Goal: Information Seeking & Learning: Learn about a topic

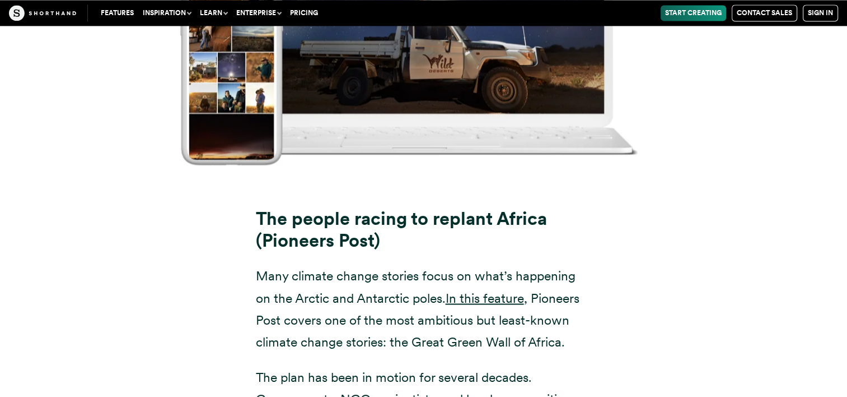
scroll to position [10302, 0]
click at [491, 290] on link "In this feature" at bounding box center [485, 298] width 78 height 16
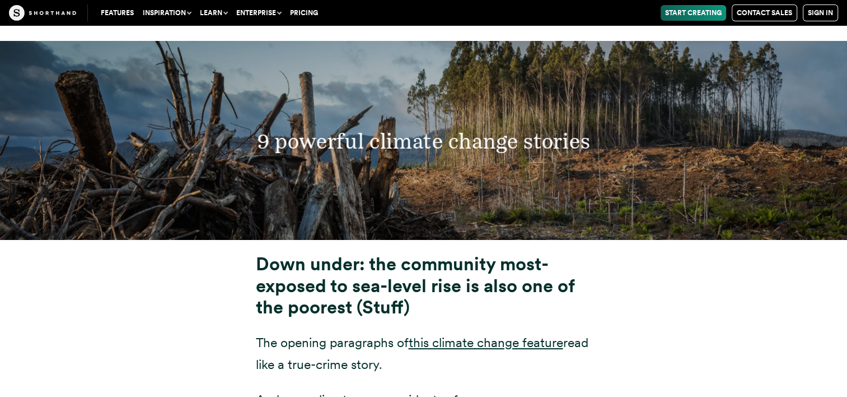
scroll to position [4052, 0]
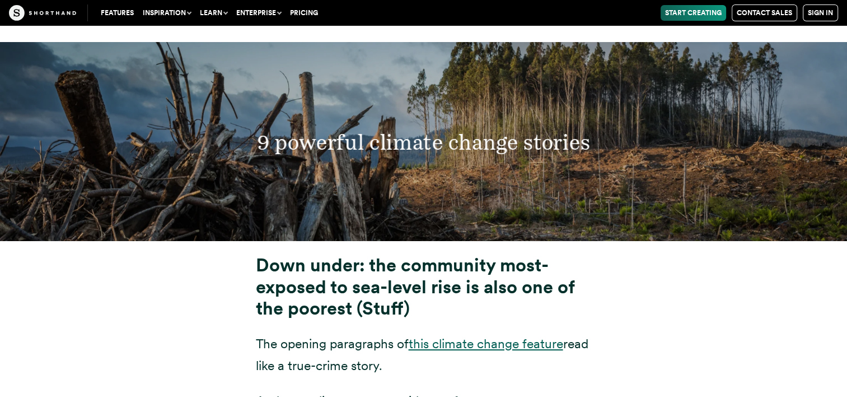
click at [454, 335] on link "this climate change feature" at bounding box center [486, 343] width 155 height 16
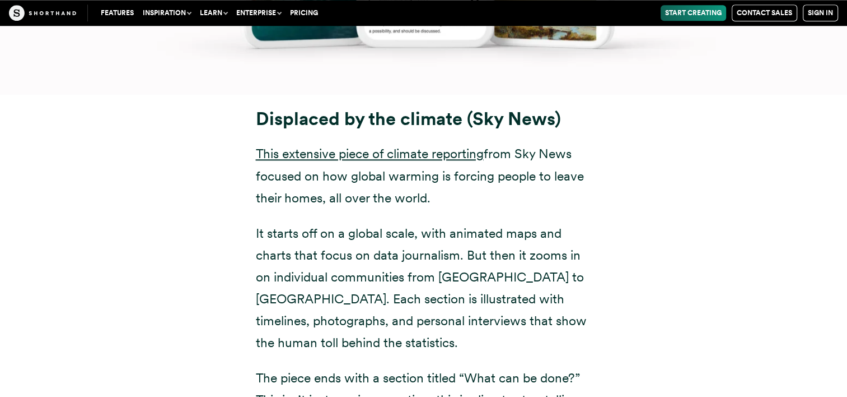
scroll to position [5530, 0]
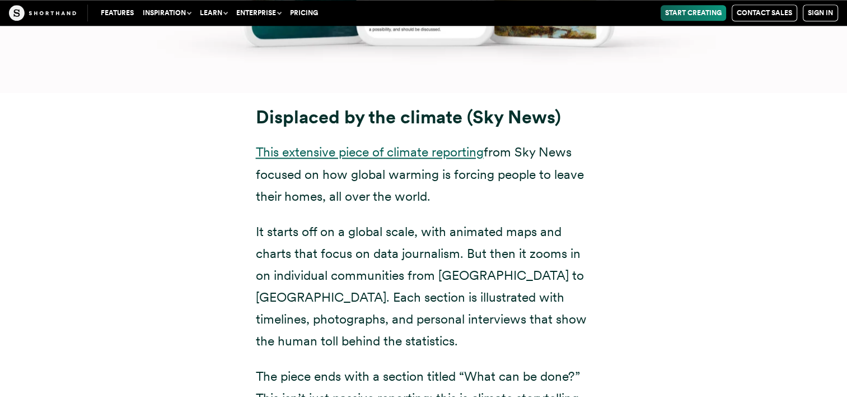
click at [379, 144] on link "This extensive piece of climate reporting" at bounding box center [370, 152] width 228 height 16
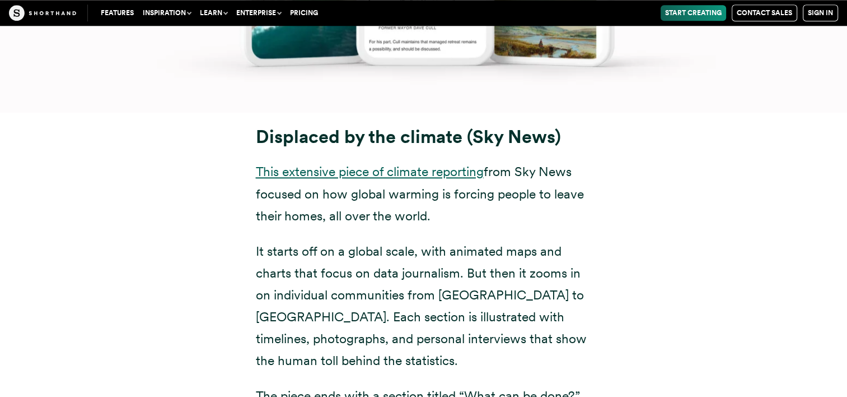
scroll to position [5508, 0]
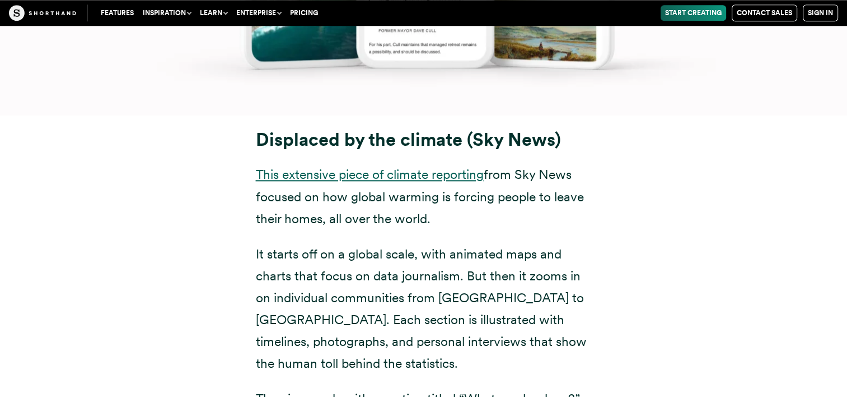
click at [430, 166] on link "This extensive piece of climate reporting" at bounding box center [370, 174] width 228 height 16
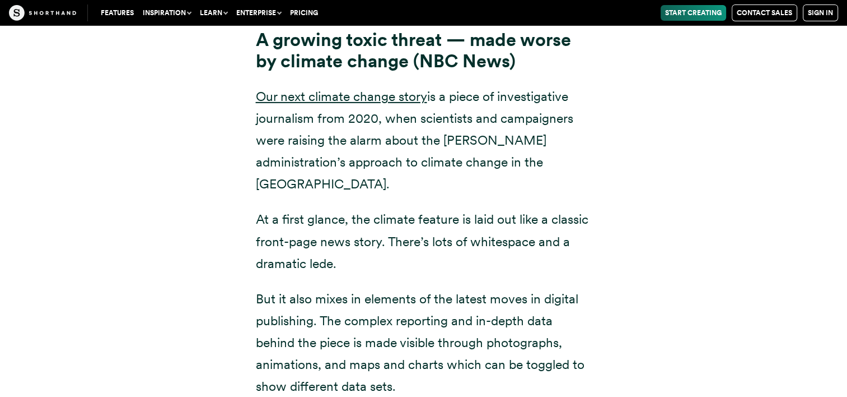
scroll to position [7972, 0]
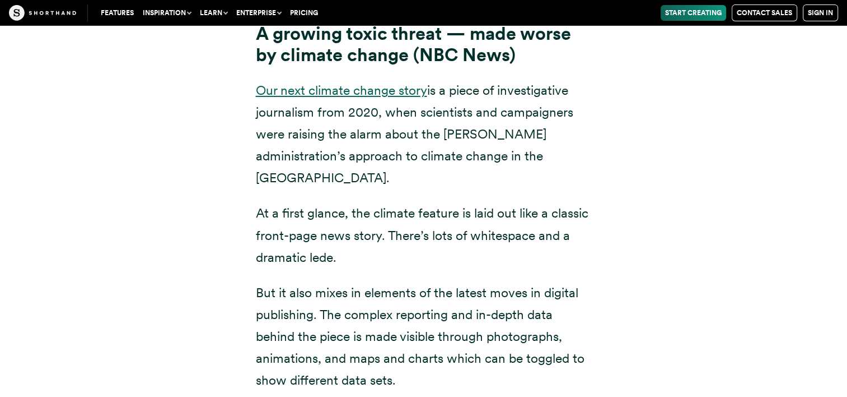
click at [347, 83] on link "Our next climate change story" at bounding box center [341, 90] width 171 height 16
click at [393, 167] on div "A growing toxic threat — made worse by climate change (NBC News) Our next clima…" at bounding box center [424, 246] width 336 height 447
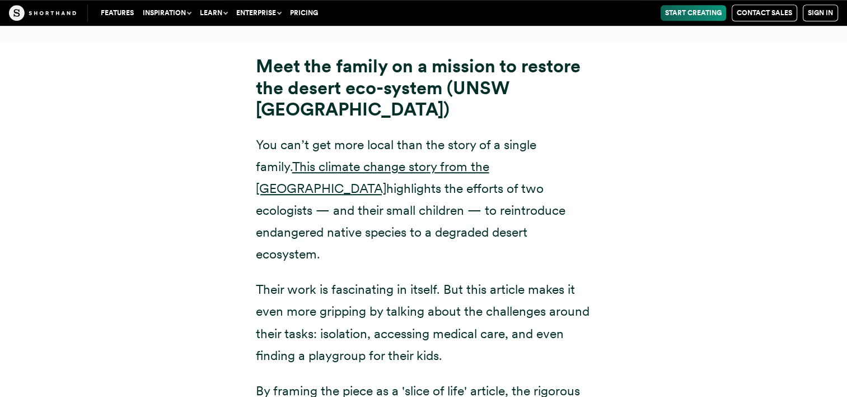
scroll to position [9227, 0]
click at [375, 158] on link "This climate change story from the [GEOGRAPHIC_DATA]" at bounding box center [373, 177] width 234 height 38
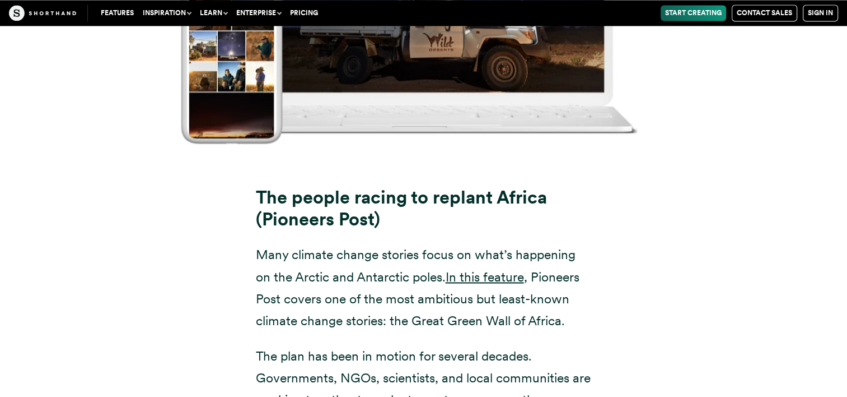
scroll to position [10324, 0]
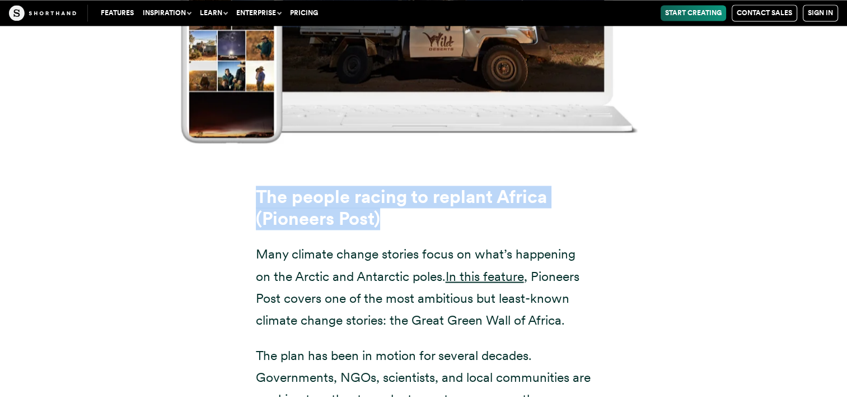
drag, startPoint x: 231, startPoint y: 115, endPoint x: 557, endPoint y: 148, distance: 327.0
click at [557, 172] on div "The people racing to replant Africa (Pioneers Post) Many climate change stories…" at bounding box center [424, 358] width 762 height 373
drag, startPoint x: 557, startPoint y: 148, endPoint x: 508, endPoint y: 128, distance: 52.7
click at [508, 185] on strong "The people racing to replant Africa (Pioneers Post)" at bounding box center [401, 207] width 291 height 44
copy strong "The people racing to replant Africa (Pioneers Post)"
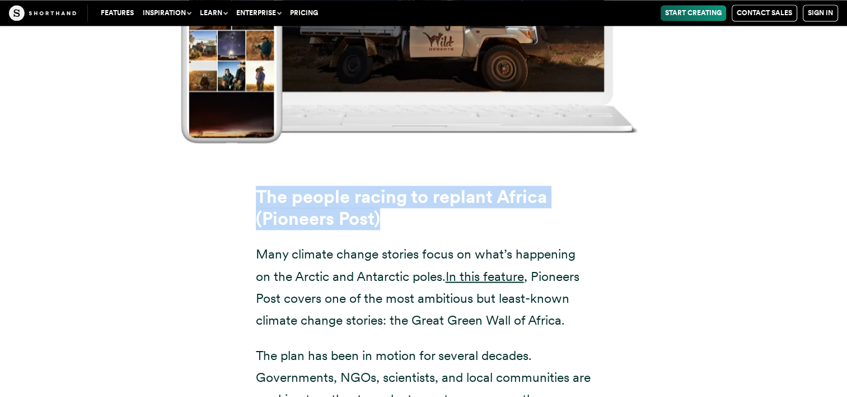
click at [226, 172] on div "The people racing to replant Africa (Pioneers Post) Many climate change stories…" at bounding box center [424, 358] width 762 height 373
drag, startPoint x: 249, startPoint y: 126, endPoint x: 385, endPoint y: 153, distance: 138.7
click at [385, 186] on div "The people racing to replant Africa (Pioneers Post) Many climate change stories…" at bounding box center [424, 359] width 381 height 346
drag, startPoint x: 385, startPoint y: 153, endPoint x: 367, endPoint y: 151, distance: 18.0
copy strong "The people racing to replant Africa (Pioneers Post)"
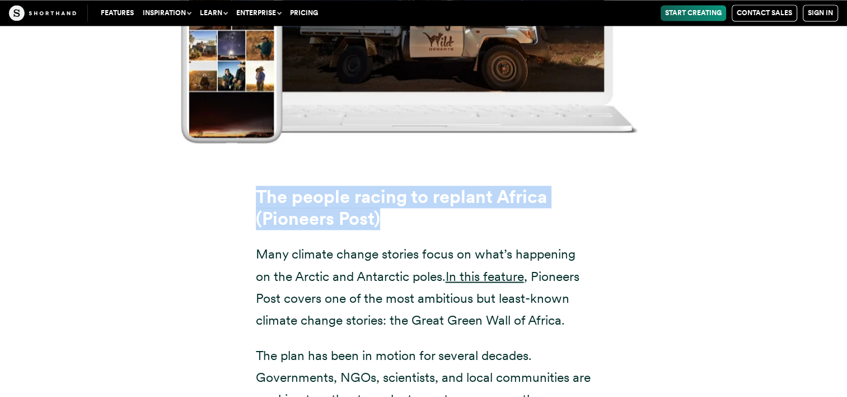
click at [240, 186] on div "The people racing to replant Africa (Pioneers Post) Many climate change stories…" at bounding box center [424, 359] width 381 height 346
drag, startPoint x: 249, startPoint y: 127, endPoint x: 401, endPoint y: 157, distance: 155.2
click at [401, 186] on div "The people racing to replant Africa (Pioneers Post) Many climate change stories…" at bounding box center [424, 359] width 381 height 346
drag, startPoint x: 401, startPoint y: 157, endPoint x: 332, endPoint y: 148, distance: 70.0
copy strong "The people racing to replant Africa (Pioneers Post)"
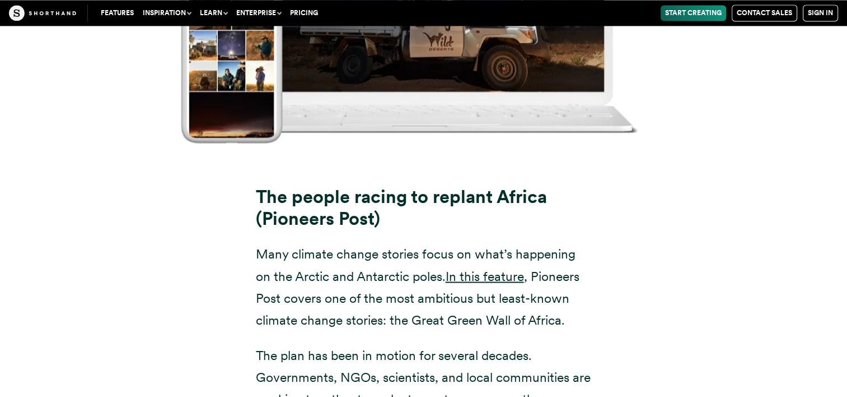
click at [166, 355] on div "The people racing to replant Africa (Pioneers Post) Many climate change stories…" at bounding box center [424, 358] width 762 height 373
